Goal: Information Seeking & Learning: Learn about a topic

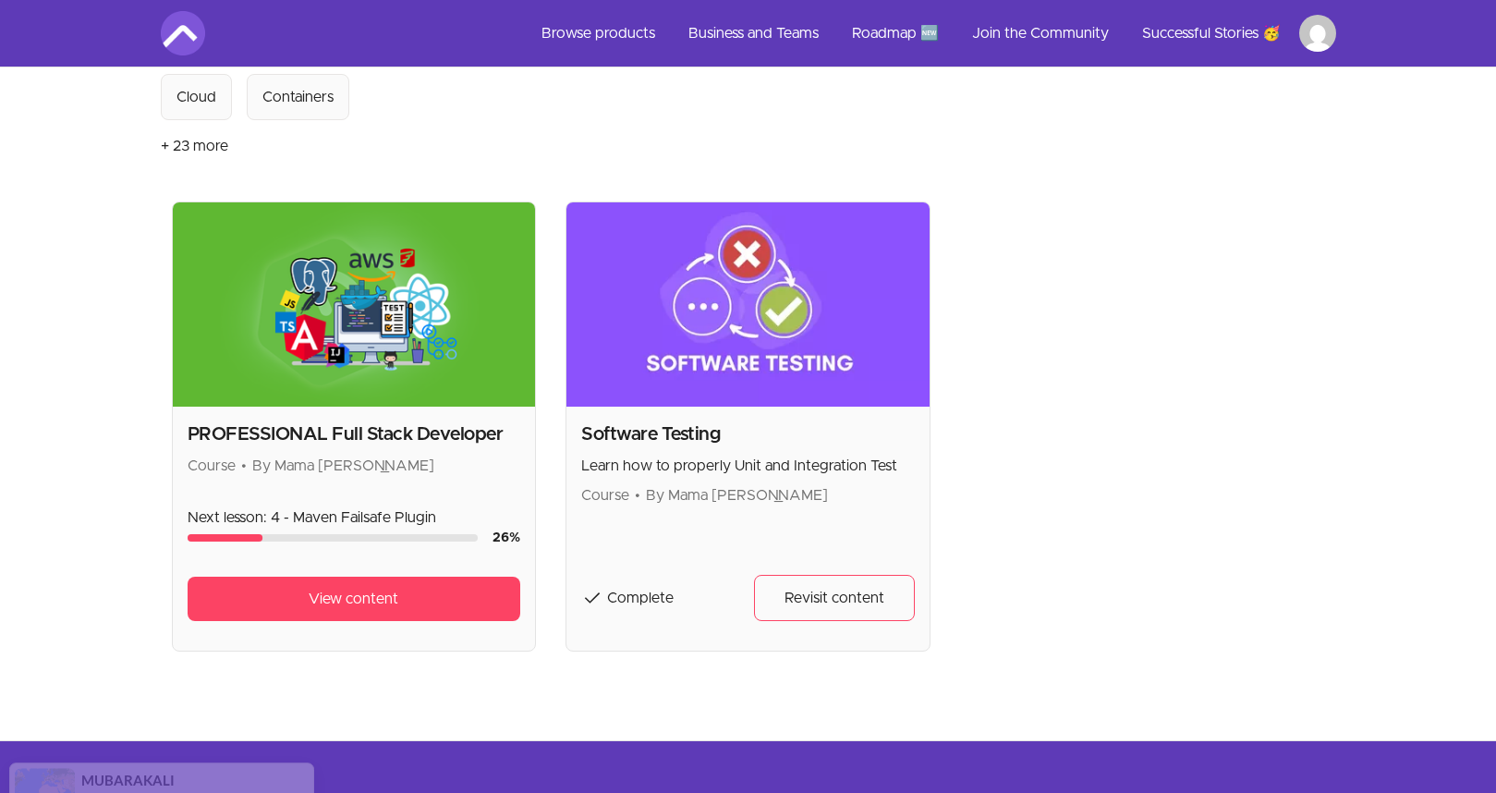
scroll to position [315, 0]
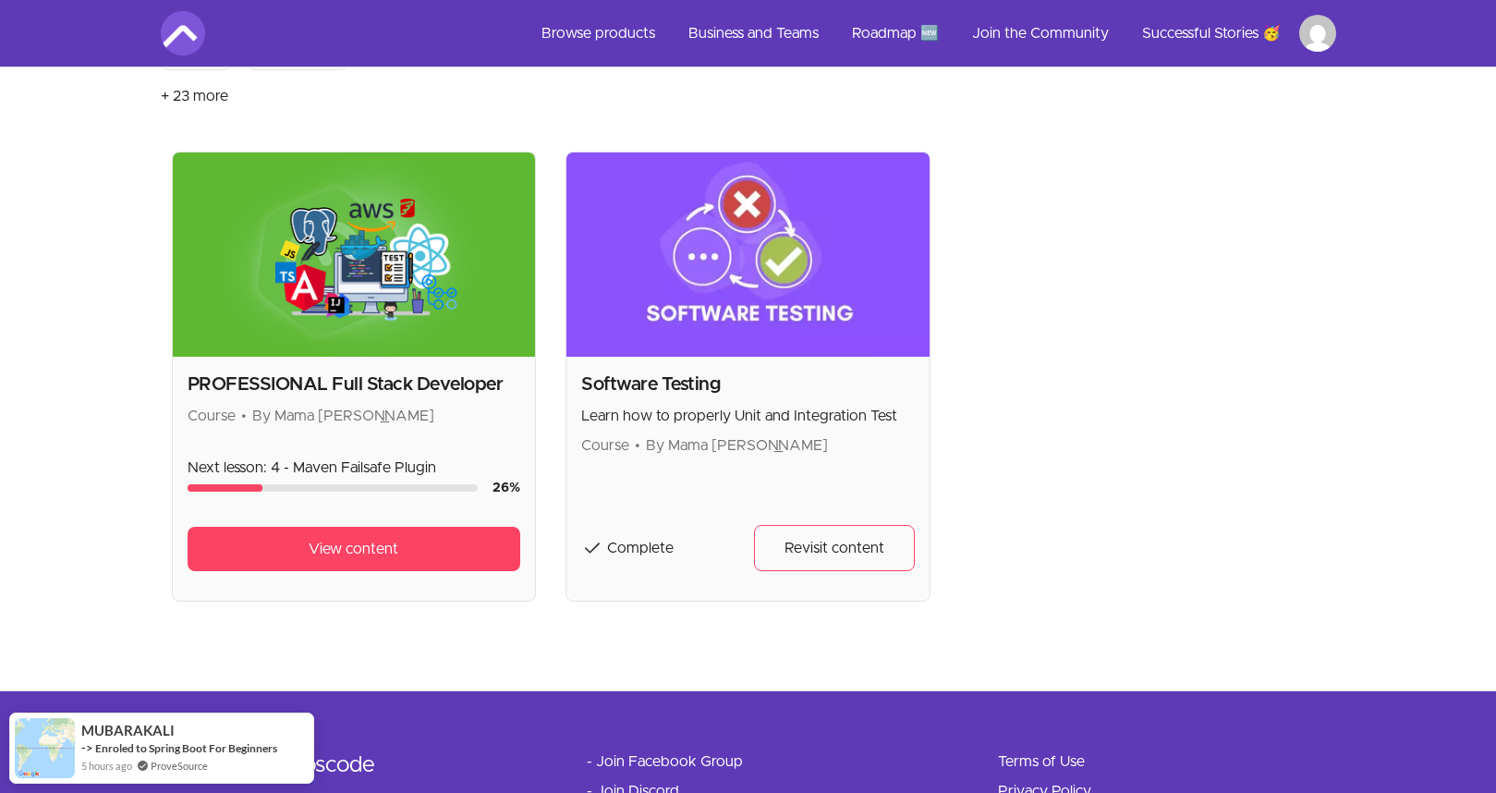
click at [589, 482] on div "Software Testing Learn how to properly Unit and Integration Test Course • By Ma…" at bounding box center [747, 479] width 363 height 244
click at [395, 386] on h2 "PROFESSIONAL Full Stack Developer" at bounding box center [355, 384] width 334 height 26
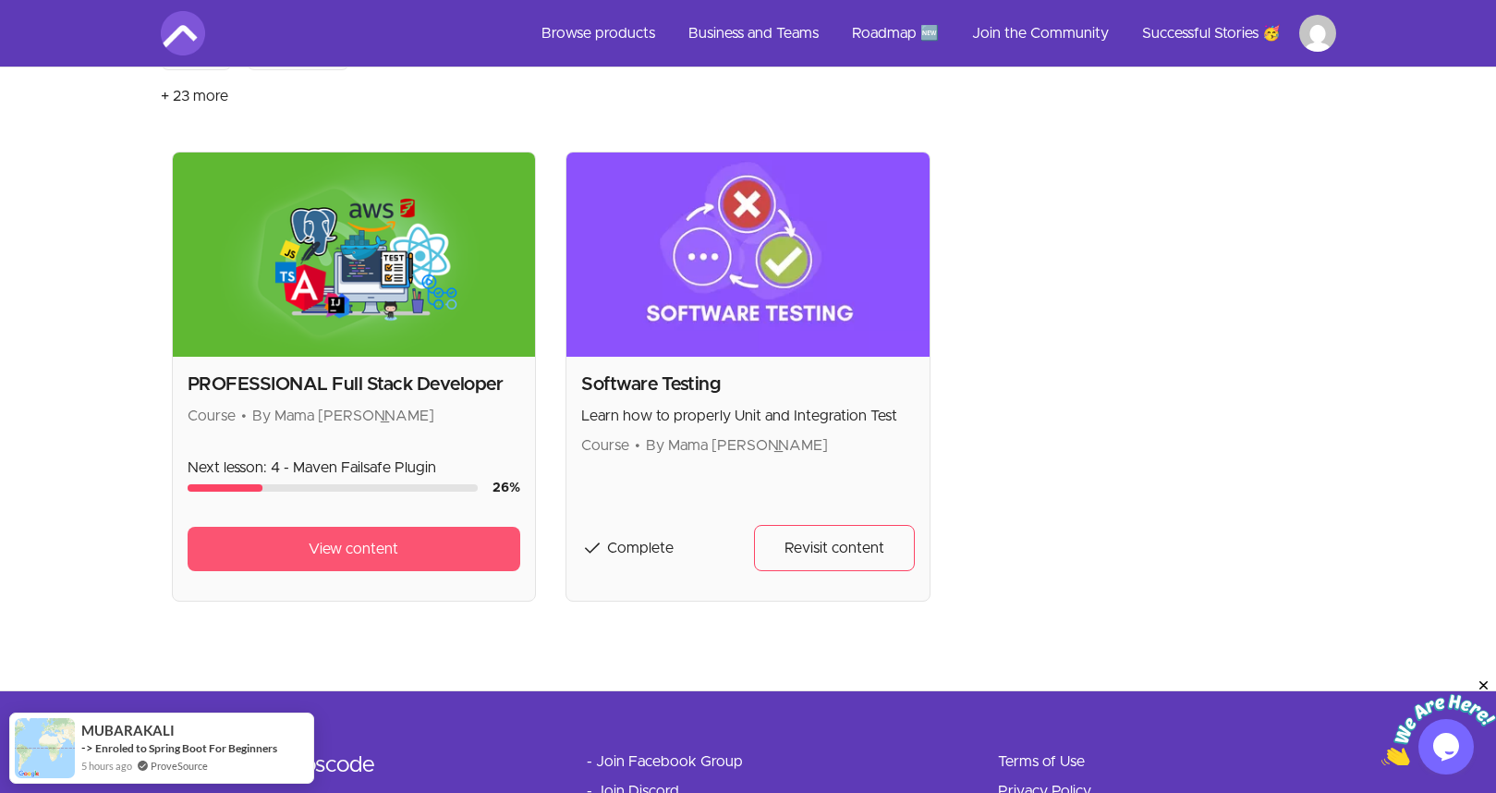
click at [362, 548] on span "View content" at bounding box center [354, 549] width 90 height 22
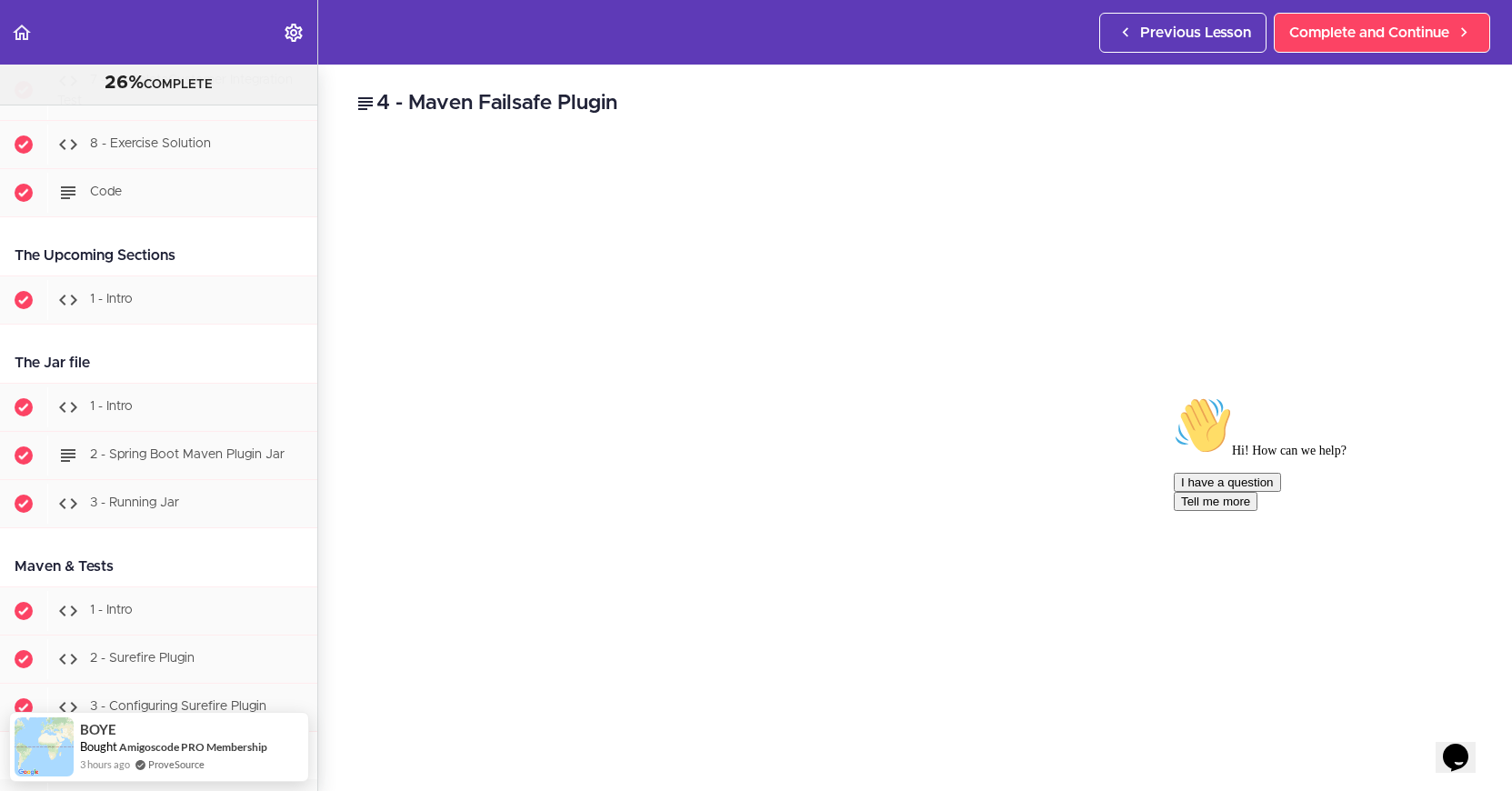
scroll to position [11296, 0]
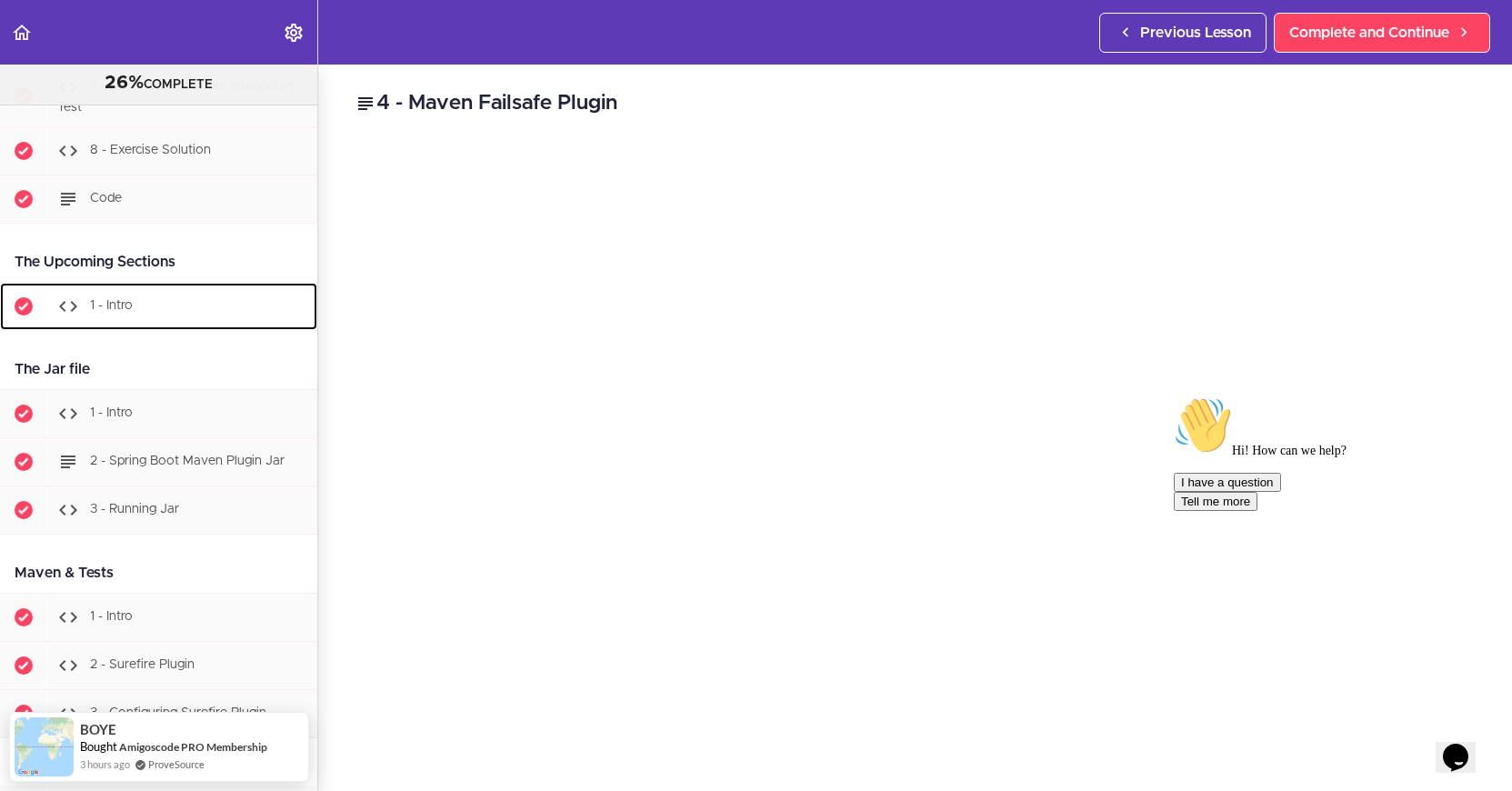
click at [137, 325] on div "1 - Intro" at bounding box center [182, 306] width 270 height 40
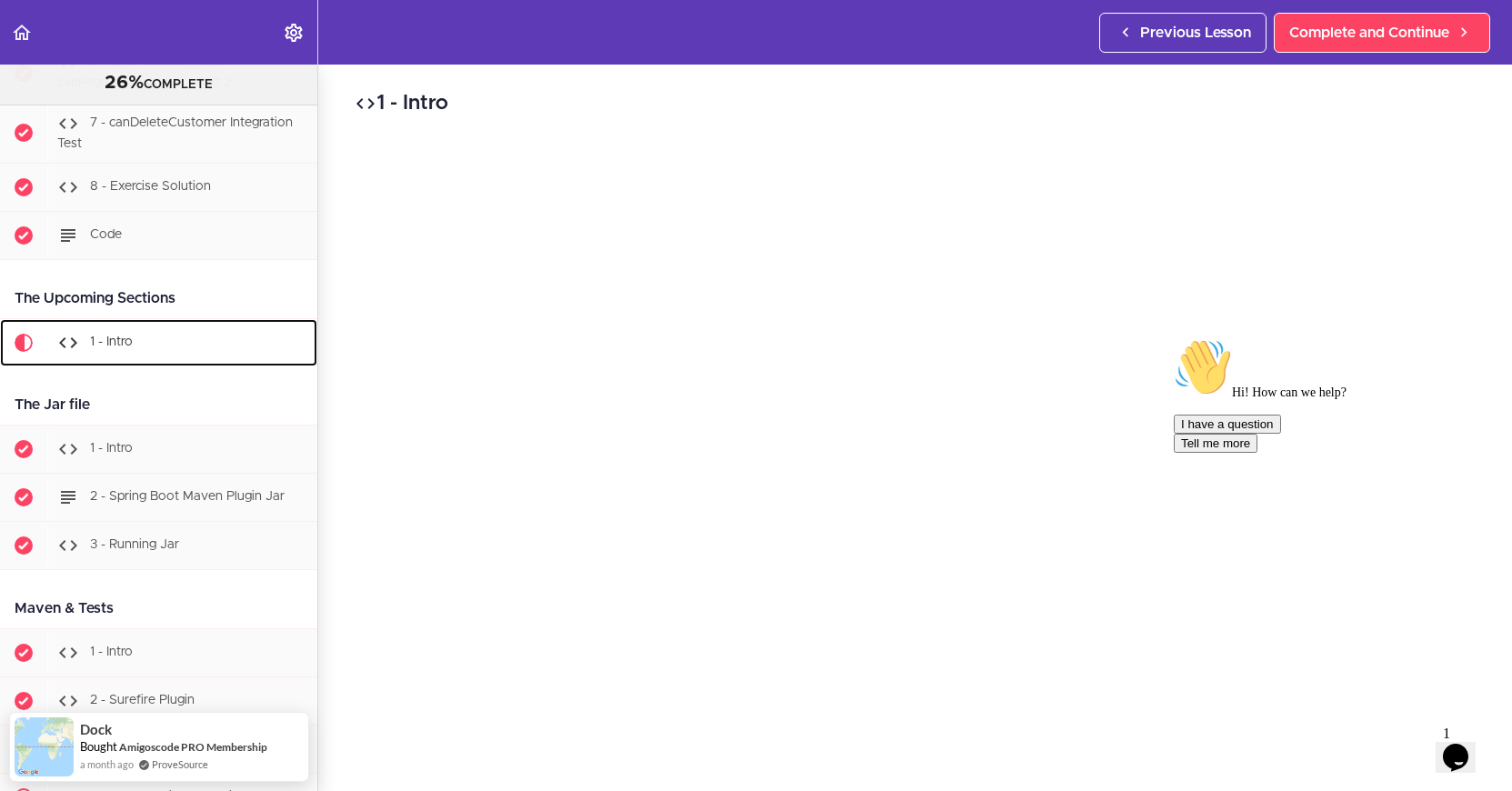
scroll to position [11252, 0]
